Goal: Information Seeking & Learning: Learn about a topic

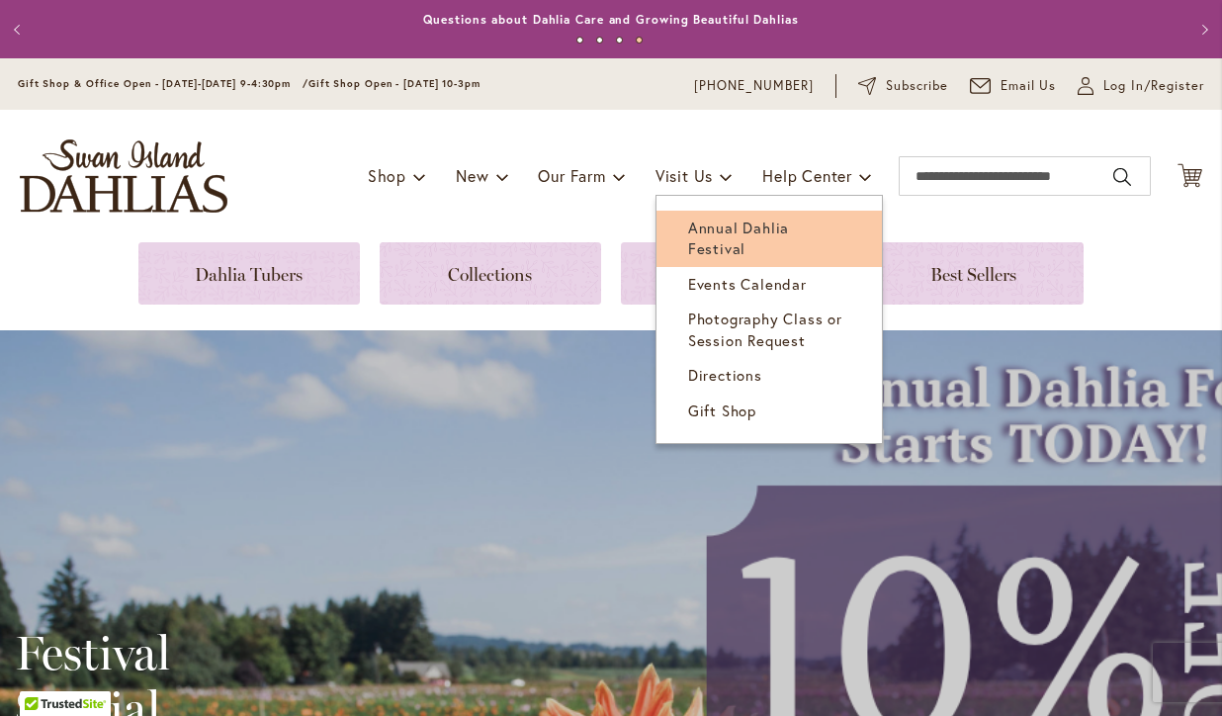
click at [691, 216] on link "Annual Dahlia Festival" at bounding box center [769, 239] width 225 height 56
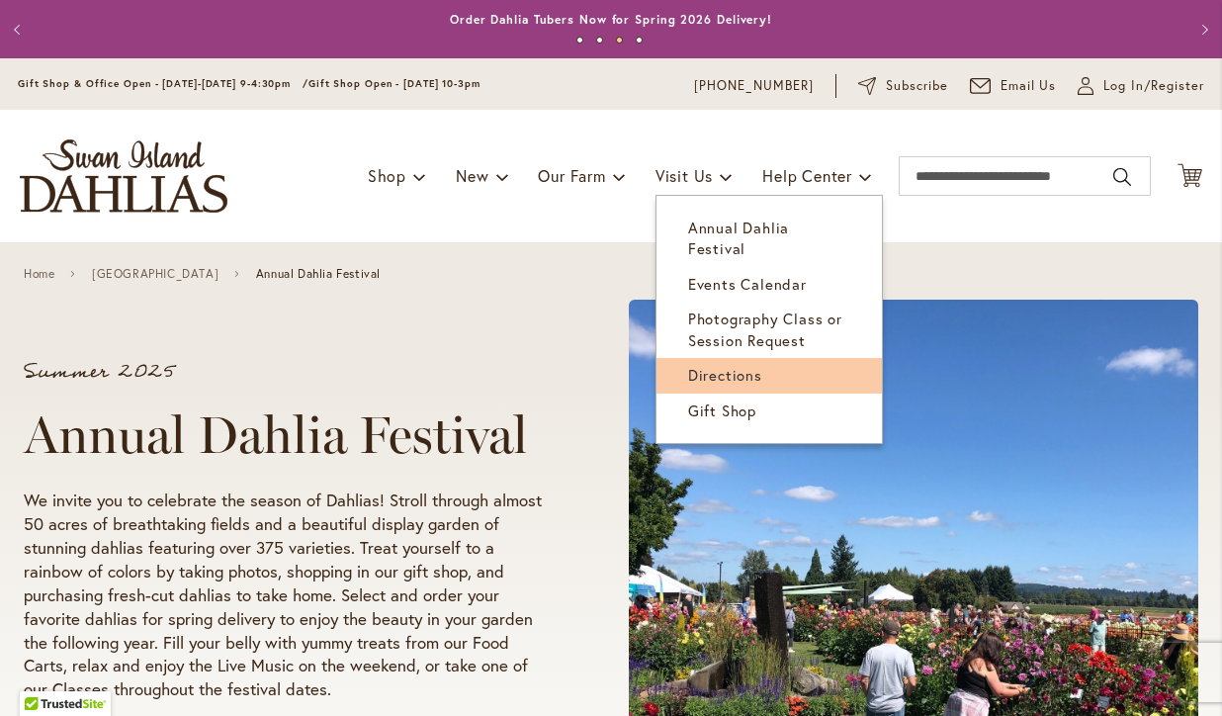
click at [727, 358] on link "Directions" at bounding box center [769, 375] width 225 height 35
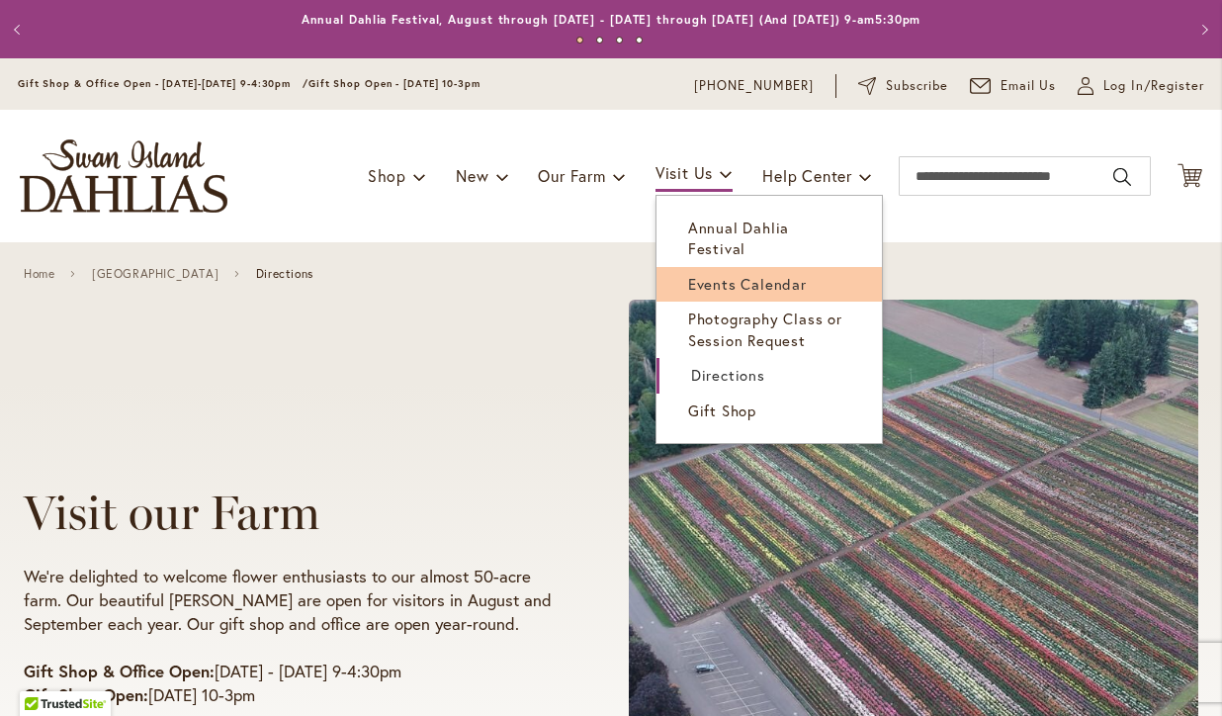
click at [717, 274] on span "Events Calendar" at bounding box center [747, 284] width 119 height 20
